Goal: Transaction & Acquisition: Purchase product/service

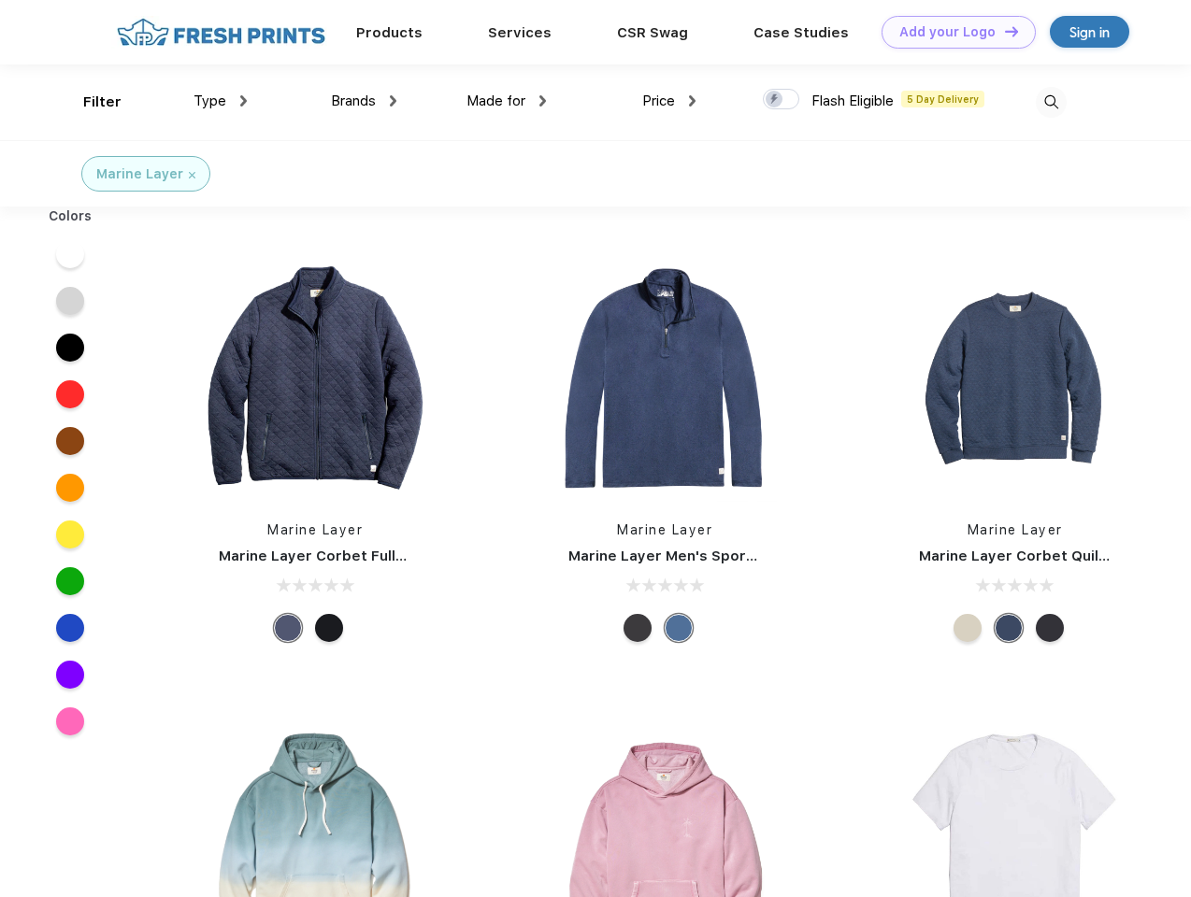
scroll to position [1, 0]
click at [952, 32] on link "Add your Logo Design Tool" at bounding box center [958, 32] width 154 height 33
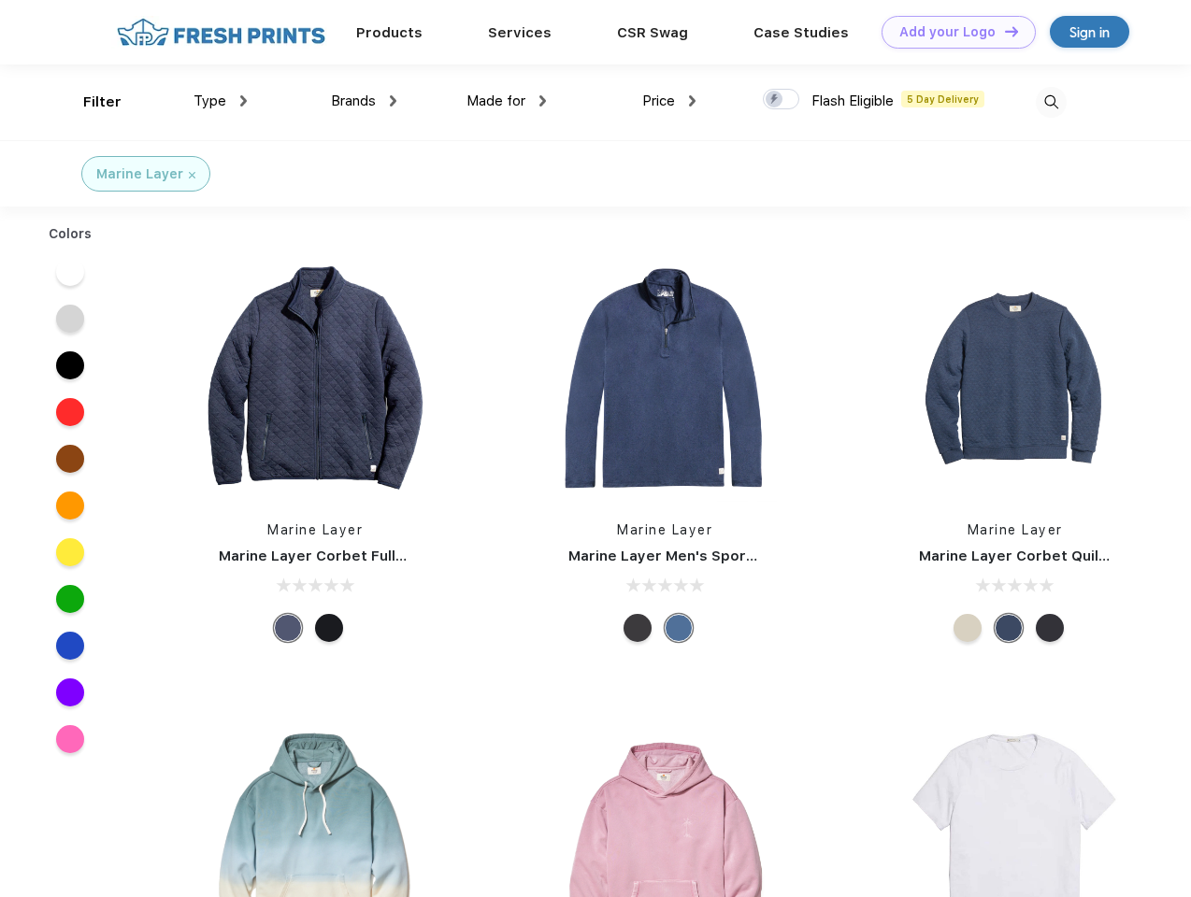
click at [0, 0] on div "Design Tool" at bounding box center [0, 0] width 0 height 0
click at [1003, 31] on link "Add your Logo Design Tool" at bounding box center [958, 32] width 154 height 33
click at [90, 102] on div "Filter" at bounding box center [102, 102] width 38 height 21
click at [221, 101] on span "Type" at bounding box center [209, 101] width 33 height 17
click at [364, 101] on span "Brands" at bounding box center [353, 101] width 45 height 17
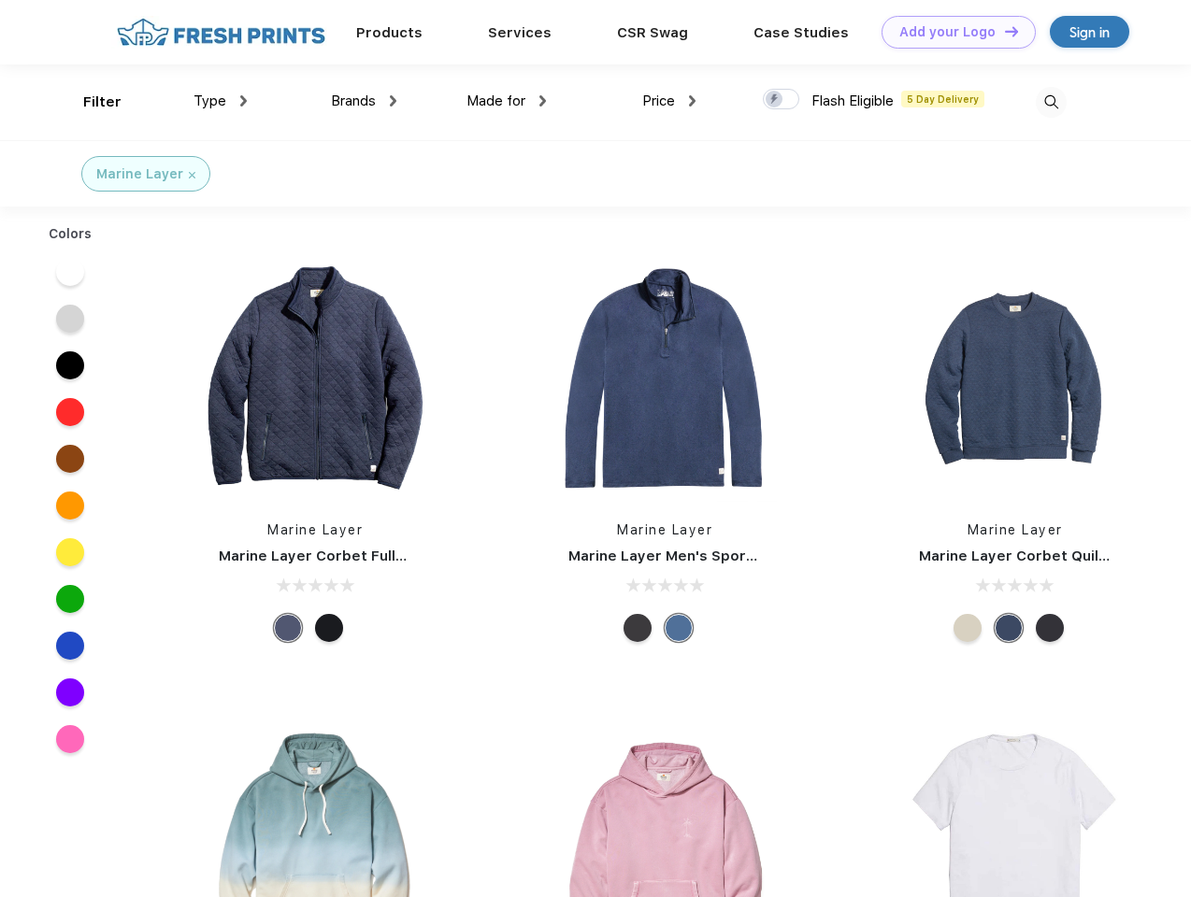
click at [507, 101] on span "Made for" at bounding box center [495, 101] width 59 height 17
click at [669, 101] on span "Price" at bounding box center [658, 101] width 33 height 17
click at [781, 100] on div at bounding box center [781, 99] width 36 height 21
click at [775, 100] on input "checkbox" at bounding box center [769, 94] width 12 height 12
click at [1051, 102] on img at bounding box center [1051, 102] width 31 height 31
